Goal: Task Accomplishment & Management: Manage account settings

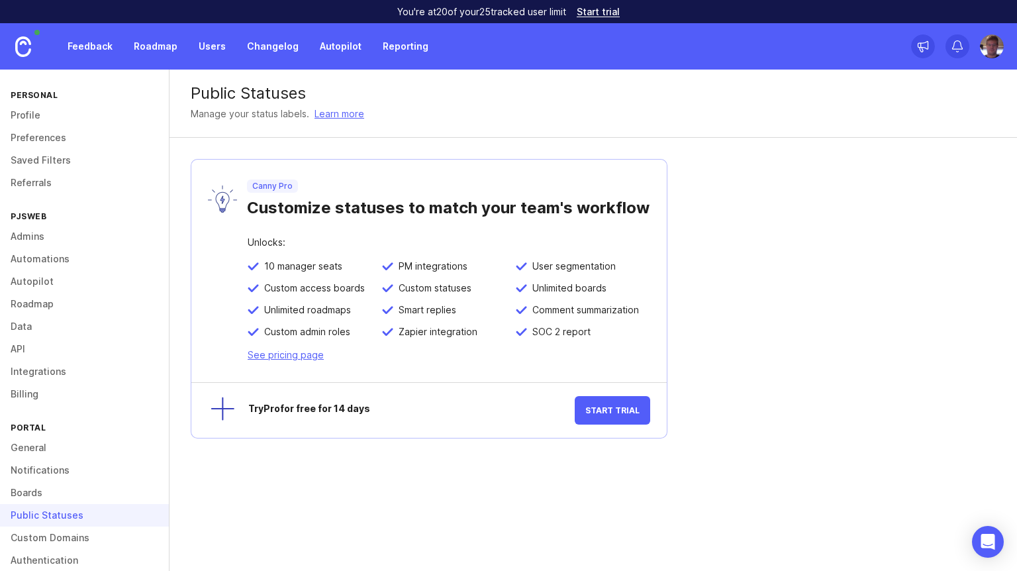
click at [68, 282] on link "Autopilot" at bounding box center [84, 281] width 169 height 23
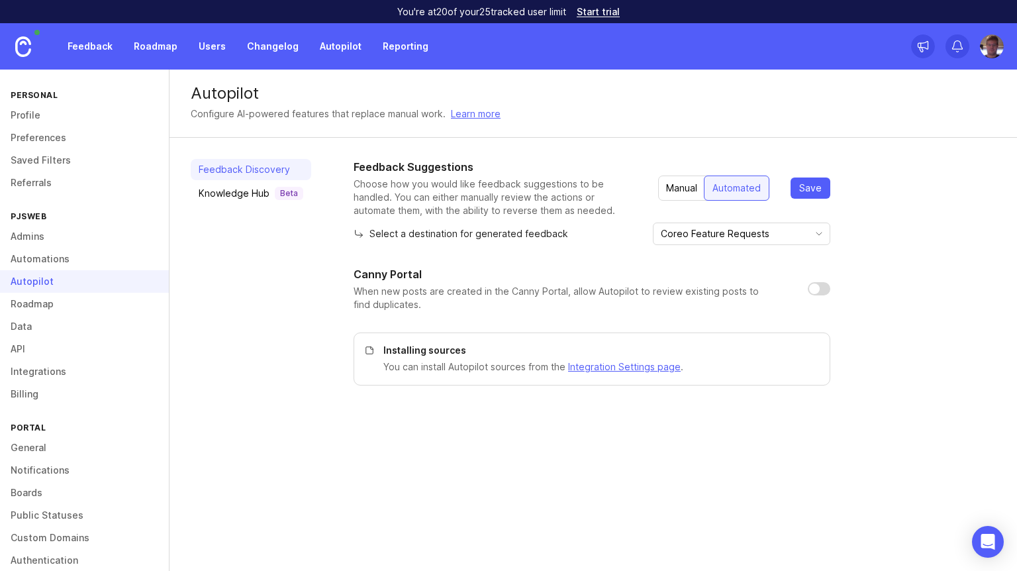
click at [821, 291] on input "checkbox" at bounding box center [819, 288] width 23 height 13
checkbox input "true"
drag, startPoint x: 819, startPoint y: 207, endPoint x: 819, endPoint y: 197, distance: 9.9
click at [819, 206] on div "Feedback Suggestions Choose how you would like feedback suggestions to be handl…" at bounding box center [591, 188] width 477 height 58
click at [819, 196] on button "Save" at bounding box center [810, 187] width 40 height 21
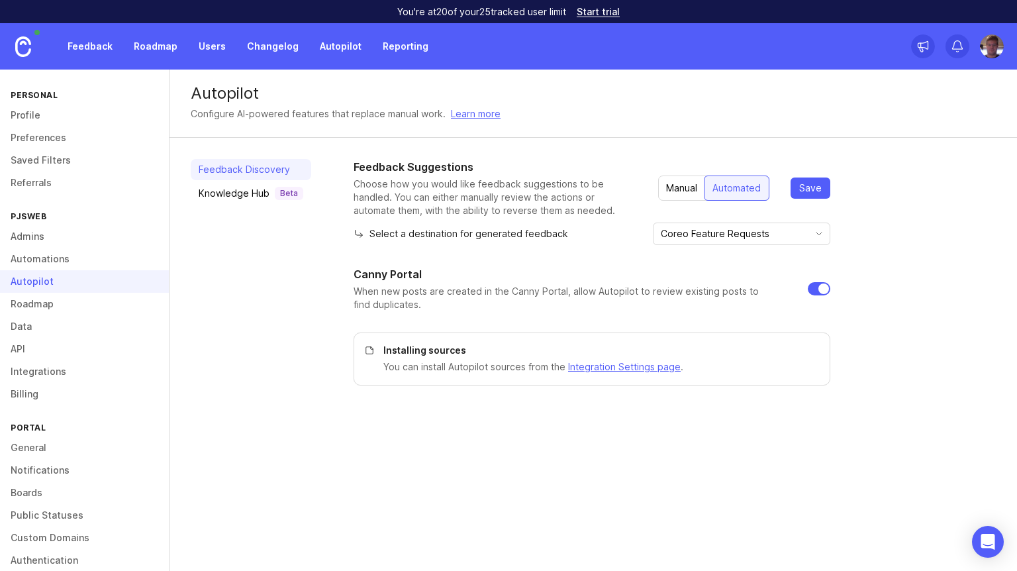
click at [733, 187] on div "Automated" at bounding box center [737, 187] width 66 height 25
click at [684, 190] on div "Manual" at bounding box center [681, 188] width 47 height 24
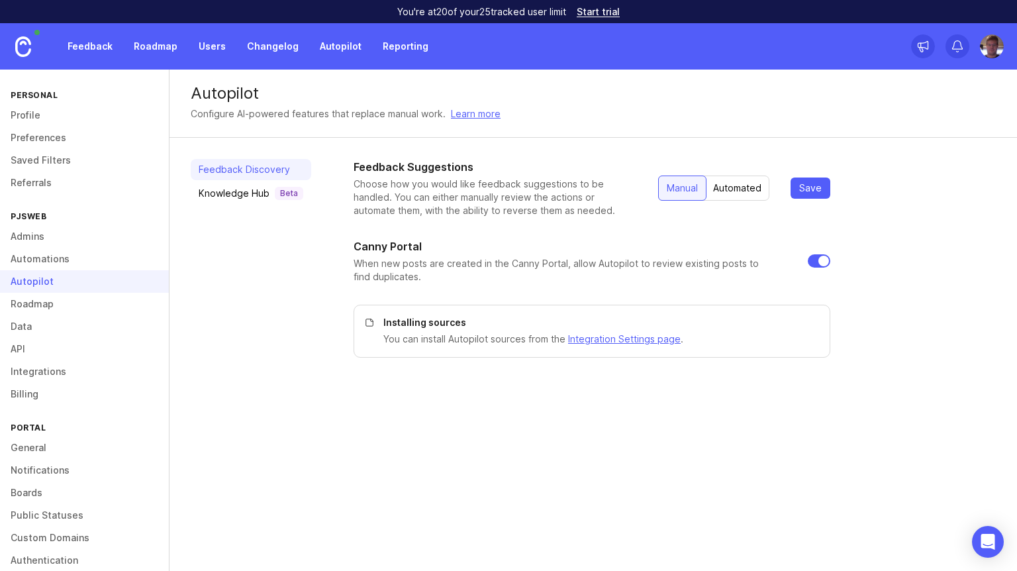
click at [725, 184] on div "Automated" at bounding box center [737, 188] width 64 height 24
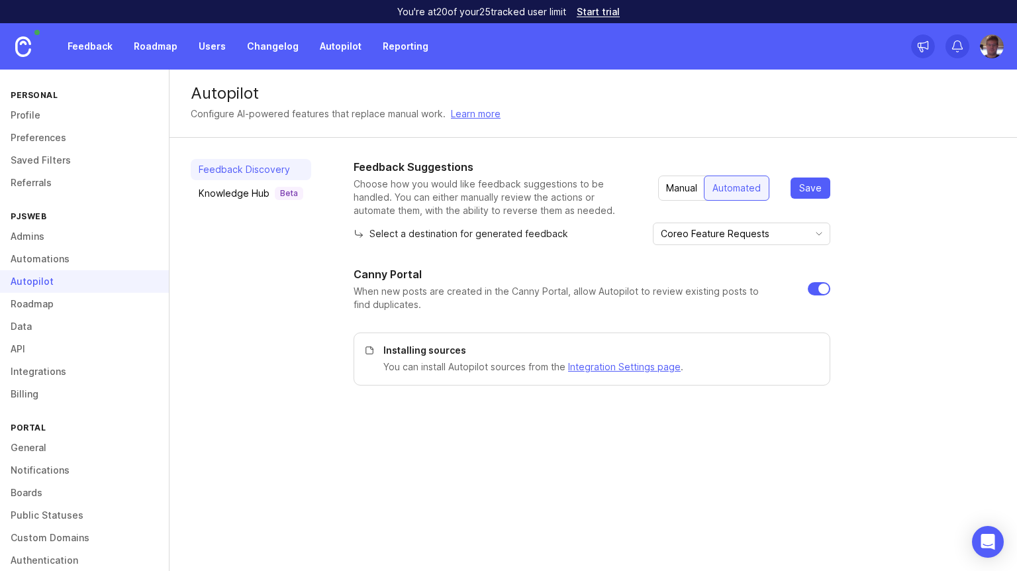
click at [244, 193] on div "Knowledge Hub Beta" at bounding box center [251, 193] width 105 height 13
